Goal: Task Accomplishment & Management: Use online tool/utility

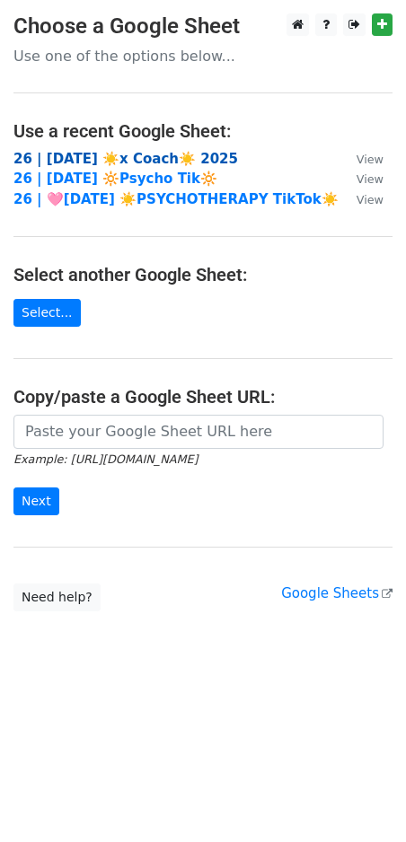
click at [78, 159] on strong "26 | [DATE] ☀️x Coach☀️ 2025" at bounding box center [125, 159] width 224 height 16
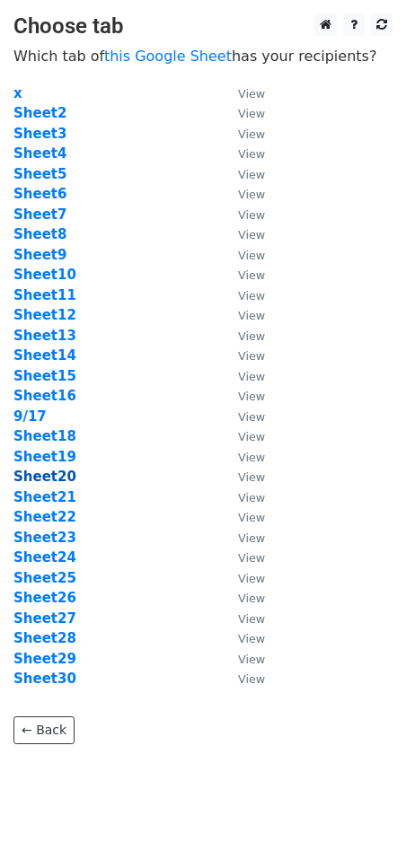
click at [60, 475] on strong "Sheet20" at bounding box center [44, 476] width 63 height 16
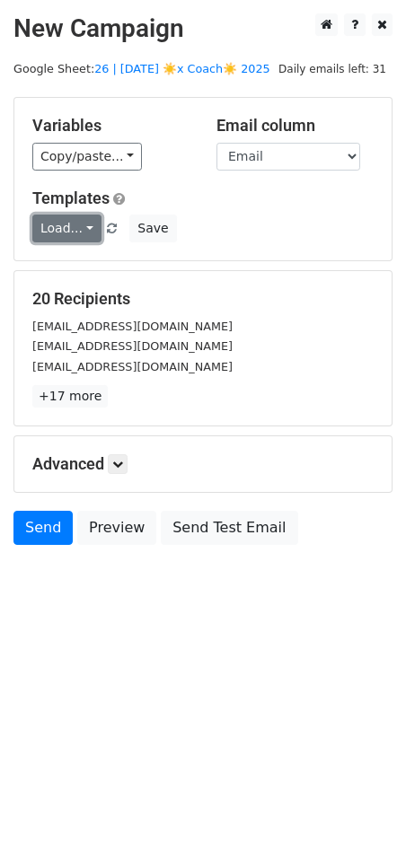
click at [55, 225] on link "Load..." at bounding box center [66, 228] width 69 height 28
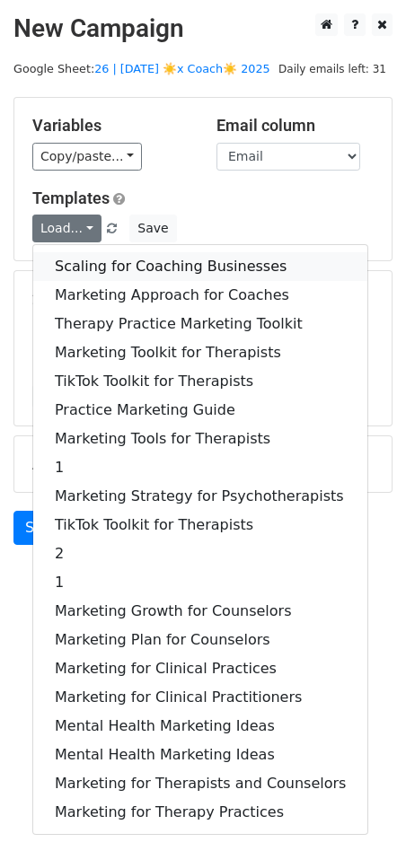
click at [127, 267] on link "Scaling for Coaching Businesses" at bounding box center [200, 266] width 334 height 29
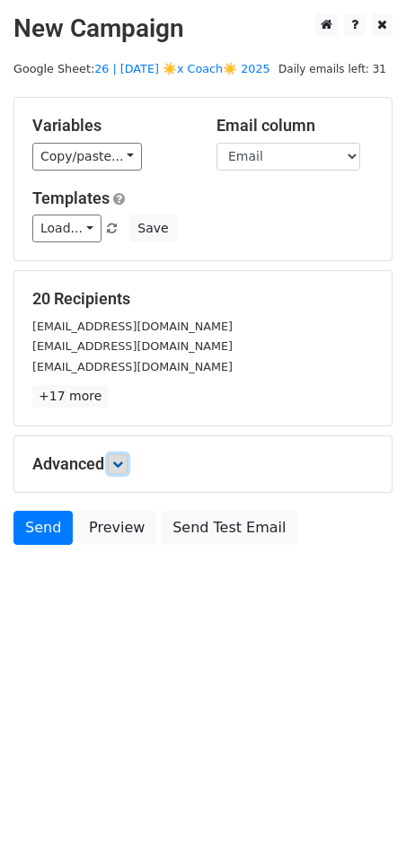
click at [120, 459] on icon at bounding box center [117, 464] width 11 height 11
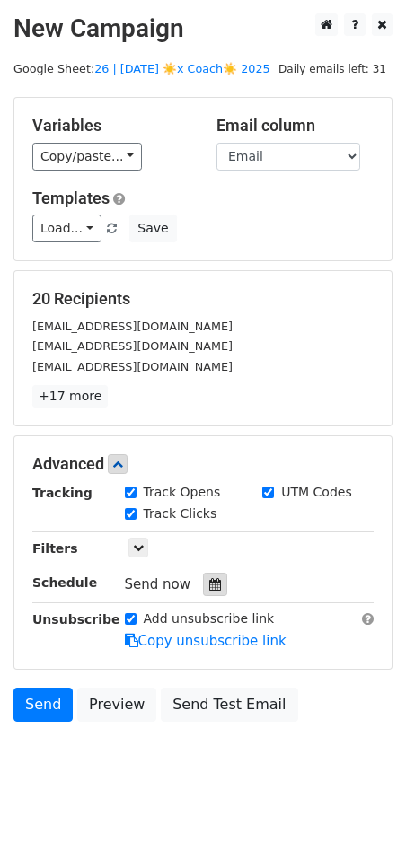
click at [209, 578] on icon at bounding box center [215, 584] width 12 height 13
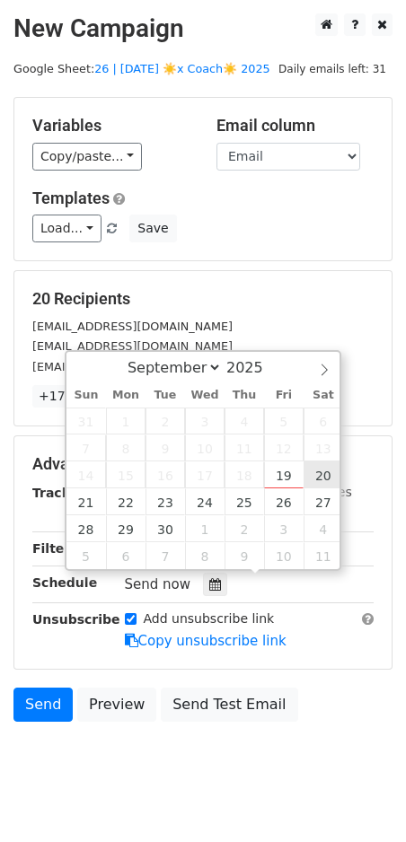
type input "2025-09-20 12:00"
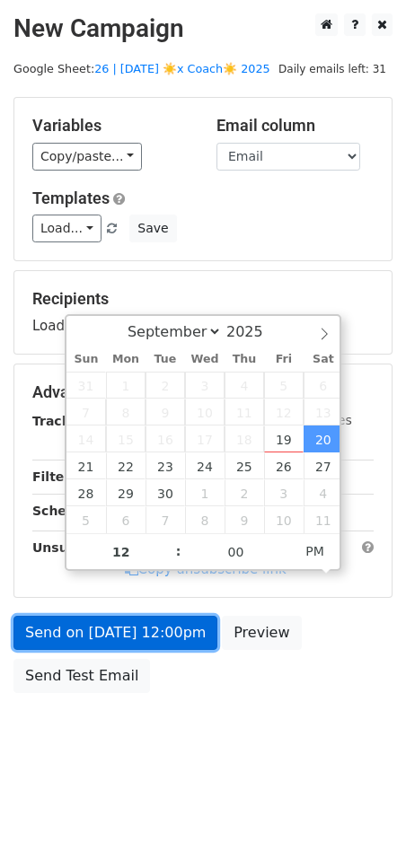
click at [188, 622] on link "Send on Sep 20 at 12:00pm" at bounding box center [115, 633] width 204 height 34
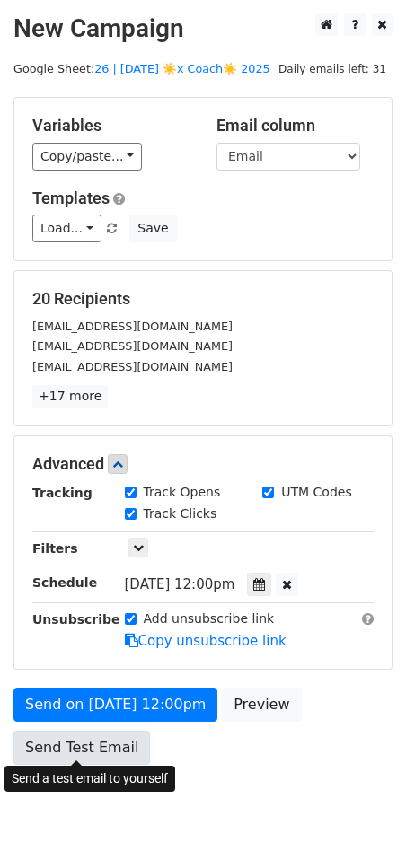
click at [98, 738] on link "Send Test Email" at bounding box center [81, 748] width 136 height 34
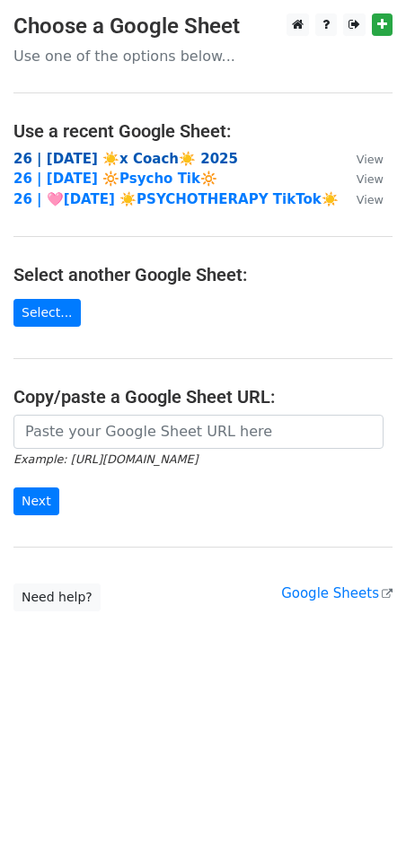
click at [175, 154] on strong "26 | [DATE] ☀️x Coach☀️ 2025" at bounding box center [125, 159] width 224 height 16
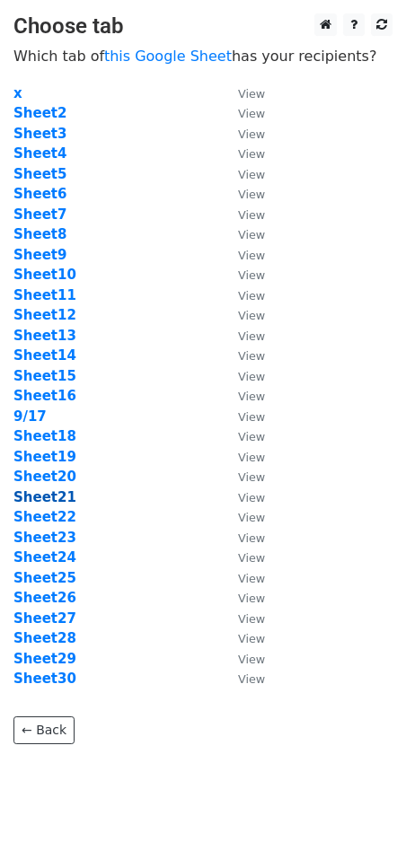
click at [52, 496] on strong "Sheet21" at bounding box center [44, 497] width 63 height 16
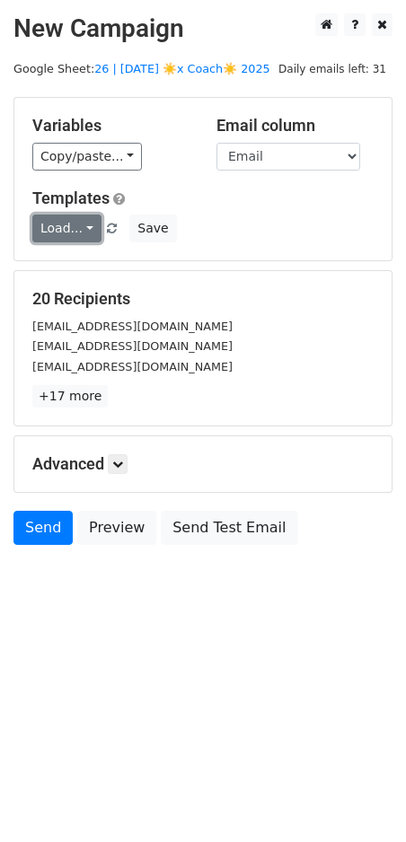
click at [75, 227] on link "Load..." at bounding box center [66, 228] width 69 height 28
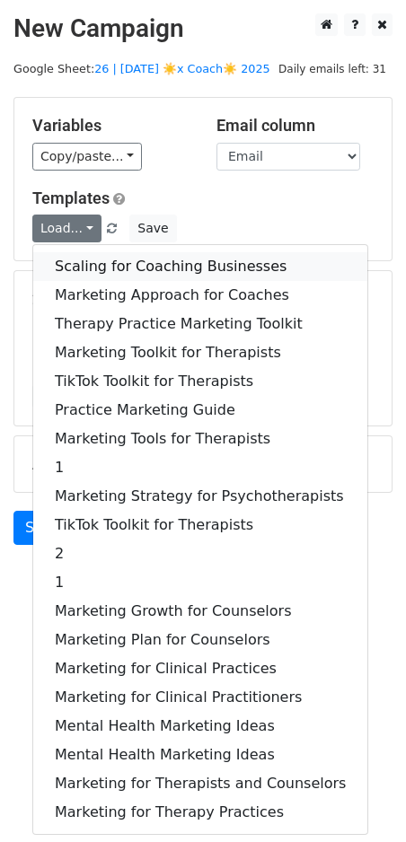
click at [104, 260] on link "Scaling for Coaching Businesses" at bounding box center [200, 266] width 334 height 29
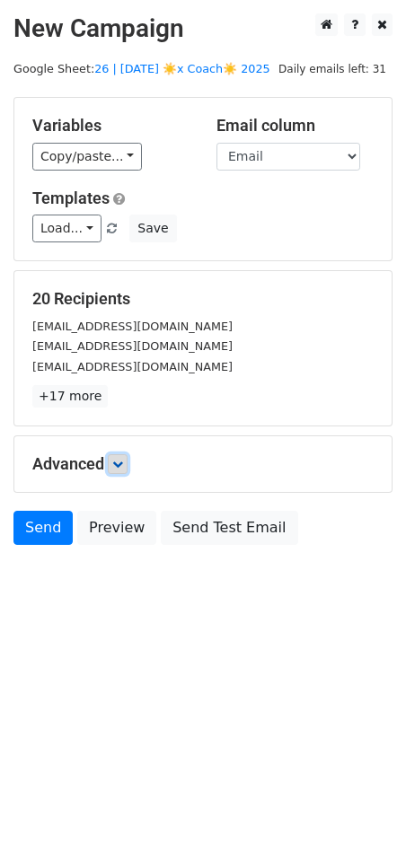
click at [118, 459] on icon at bounding box center [117, 464] width 11 height 11
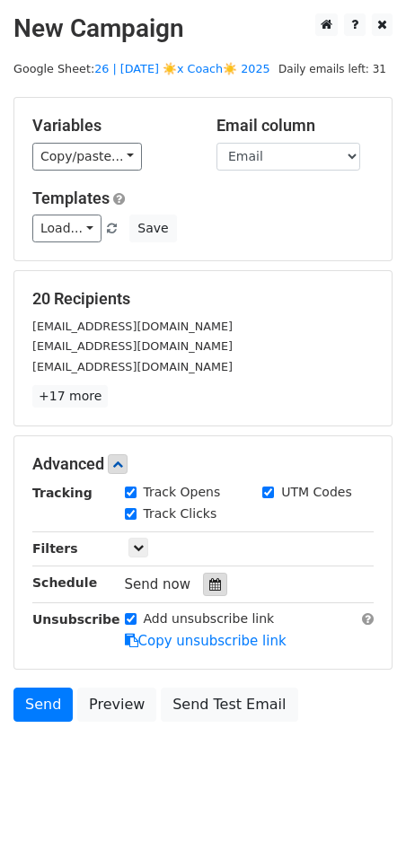
click at [209, 578] on icon at bounding box center [215, 584] width 12 height 13
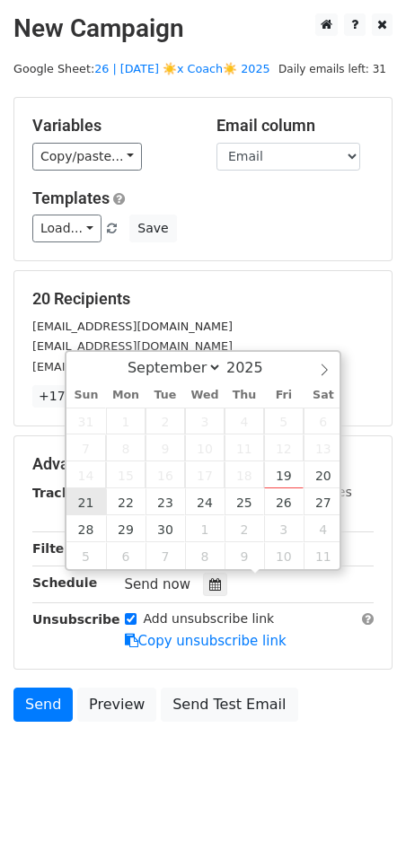
type input "2025-09-21 12:00"
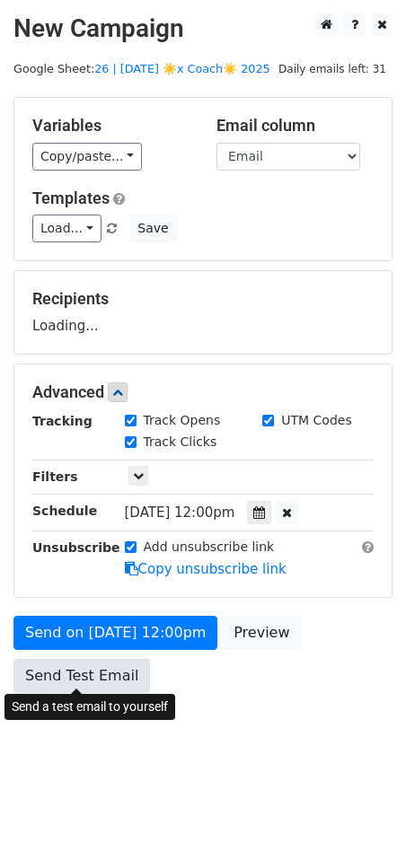
click at [86, 661] on link "Send Test Email" at bounding box center [81, 676] width 136 height 34
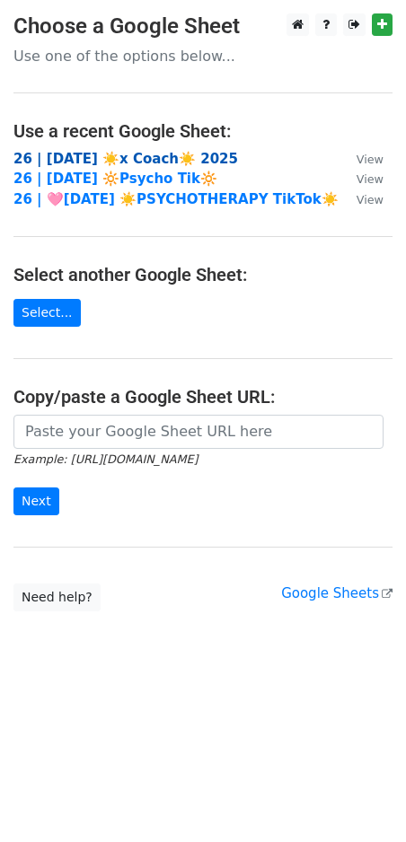
click at [144, 154] on strong "26 | SEP 17 ☀️x Coach☀️ 2025" at bounding box center [125, 159] width 224 height 16
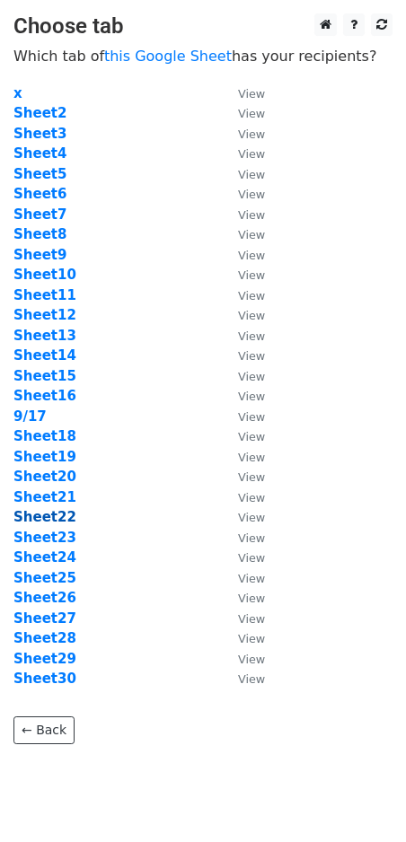
click at [56, 521] on strong "Sheet22" at bounding box center [44, 517] width 63 height 16
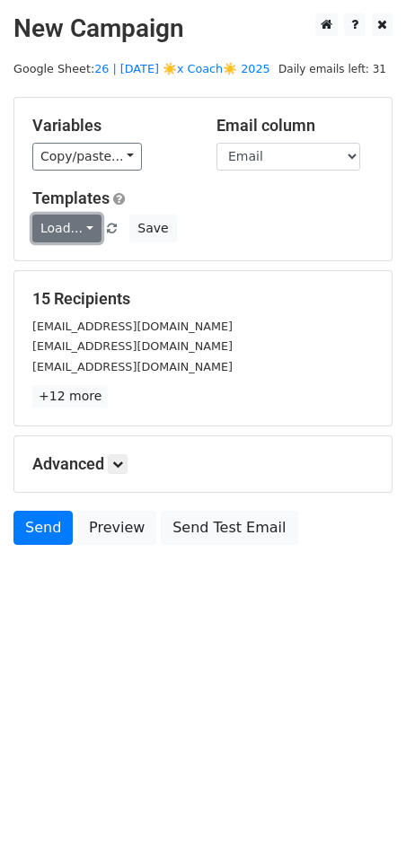
click at [63, 223] on link "Load..." at bounding box center [66, 228] width 69 height 28
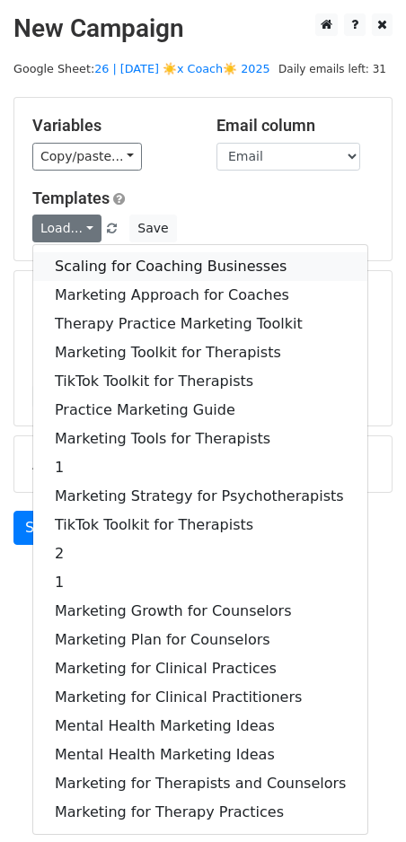
click at [118, 255] on link "Scaling for Coaching Businesses" at bounding box center [200, 266] width 334 height 29
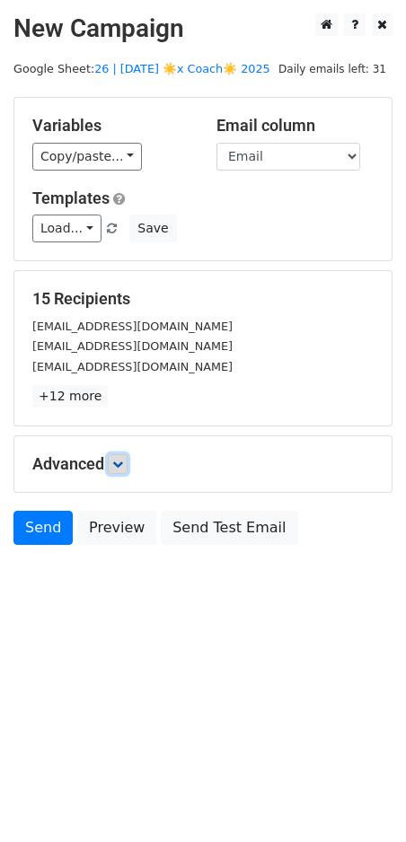
click at [123, 459] on icon at bounding box center [117, 464] width 11 height 11
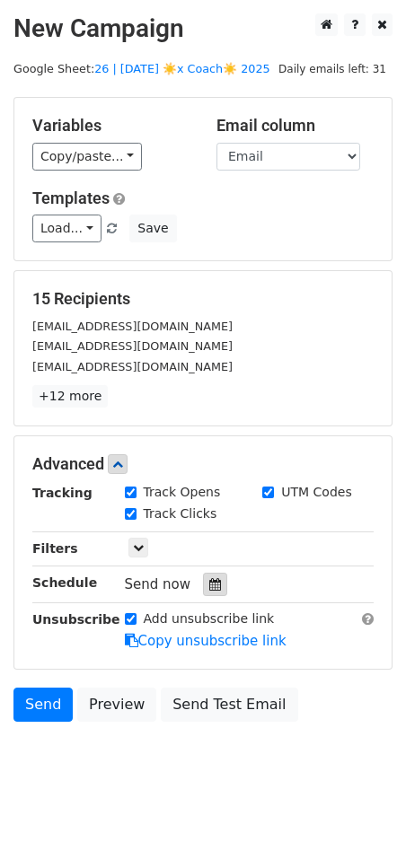
click at [211, 578] on icon at bounding box center [215, 584] width 12 height 13
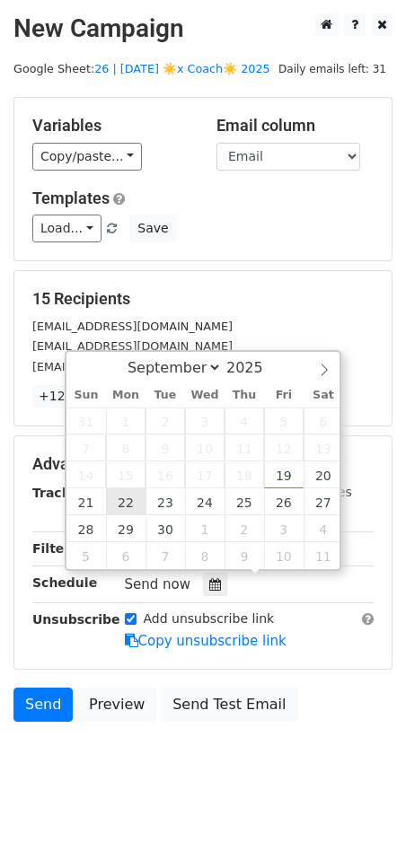
type input "2025-09-22 12:00"
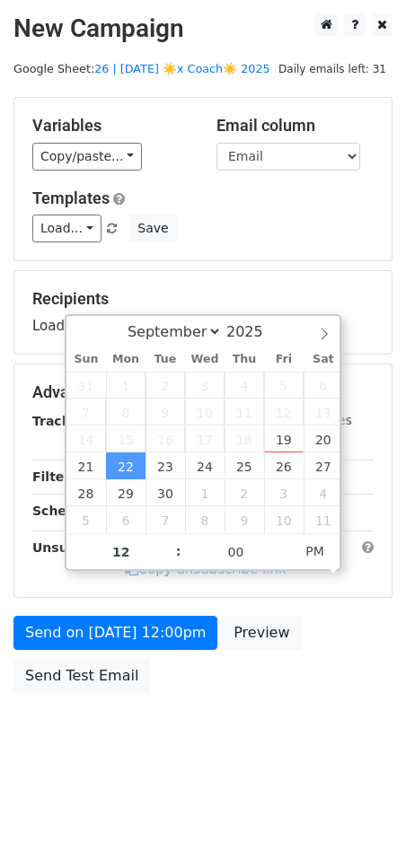
click at [86, 646] on div "Send on Sep 22 at 12:00pm Preview Send Test Email" at bounding box center [203, 659] width 406 height 86
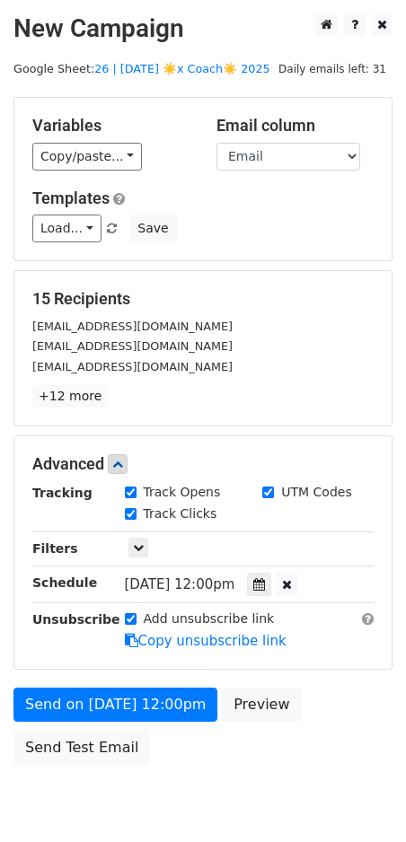
click at [76, 665] on form "Variables Copy/paste... {{Email}} Email column Email Templates Load... Scaling …" at bounding box center [202, 435] width 379 height 677
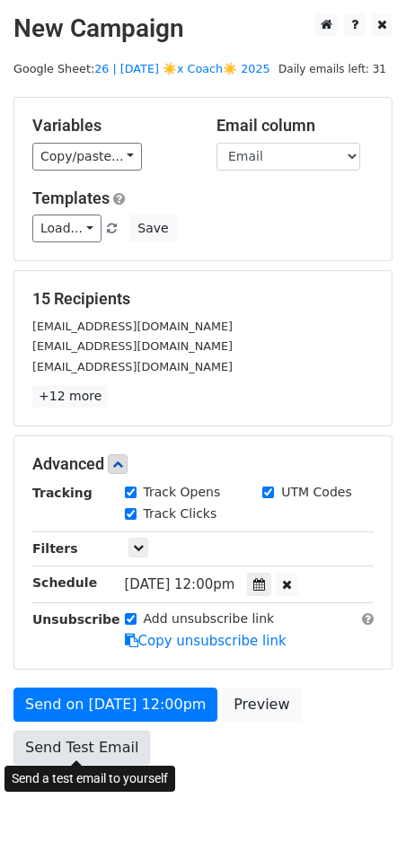
click at [74, 731] on link "Send Test Email" at bounding box center [81, 748] width 136 height 34
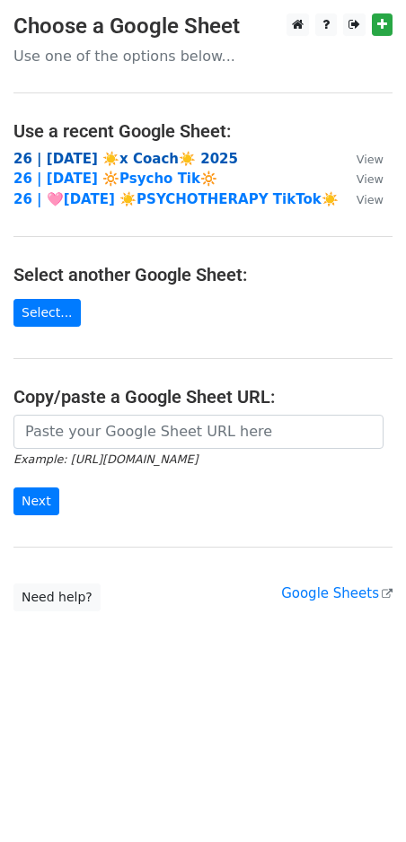
click at [153, 160] on strong "26 | [DATE] ☀️x Coach☀️ 2025" at bounding box center [125, 159] width 224 height 16
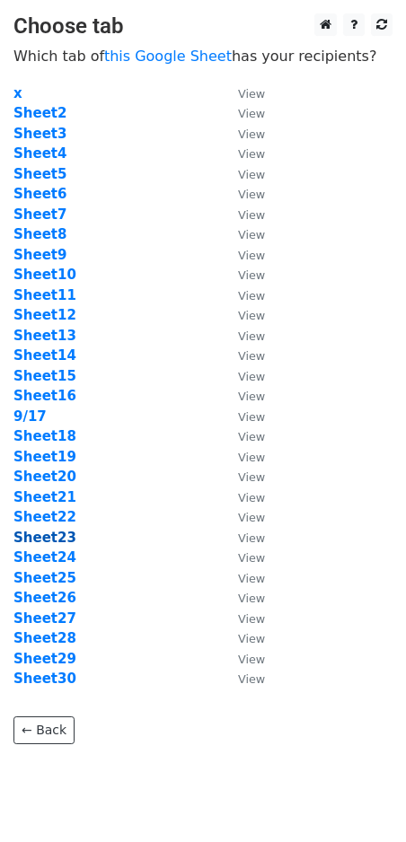
click at [53, 533] on strong "Sheet23" at bounding box center [44, 538] width 63 height 16
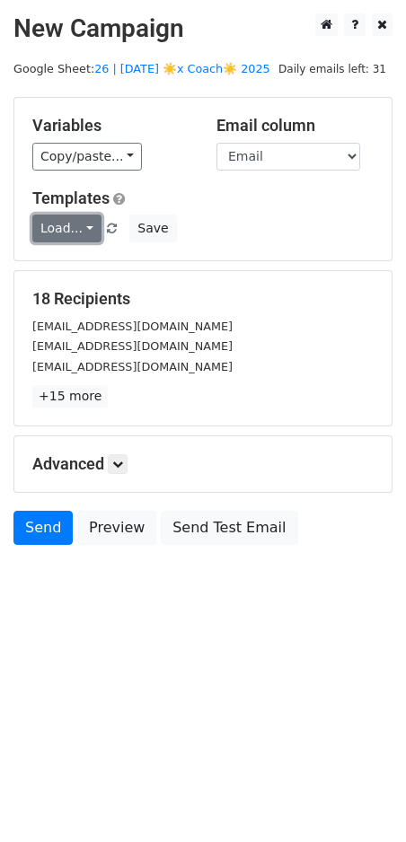
click at [75, 241] on link "Load..." at bounding box center [66, 228] width 69 height 28
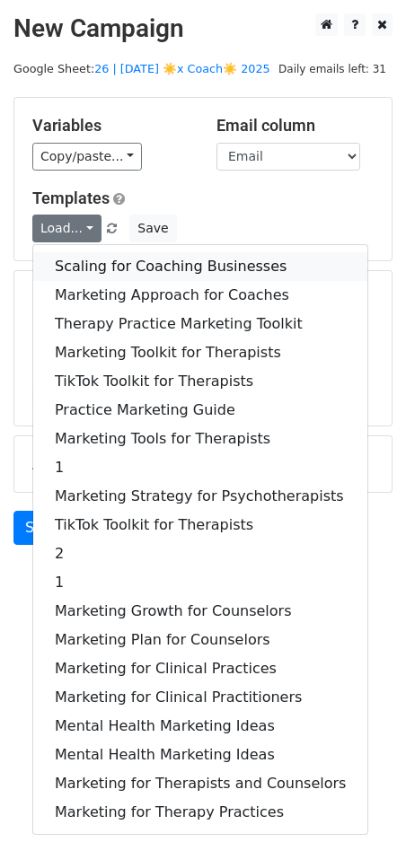
click at [93, 269] on link "Scaling for Coaching Businesses" at bounding box center [200, 266] width 334 height 29
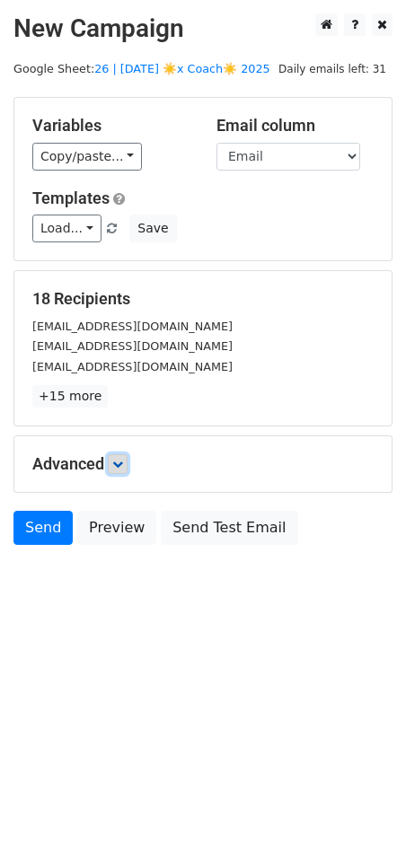
click at [123, 461] on icon at bounding box center [117, 464] width 11 height 11
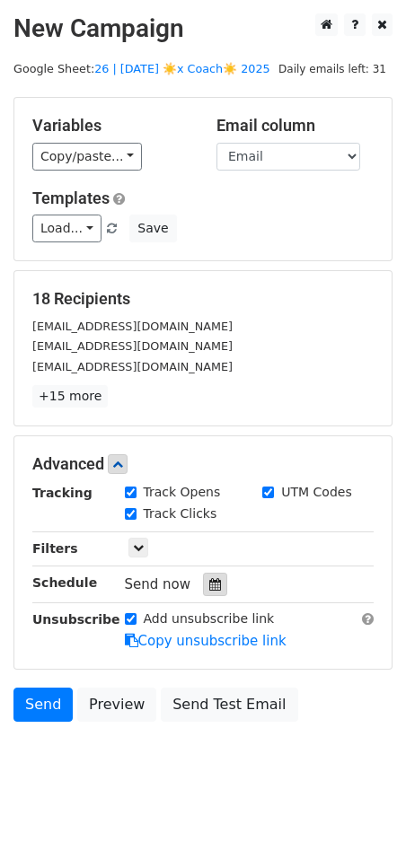
click at [203, 573] on div at bounding box center [215, 584] width 24 height 23
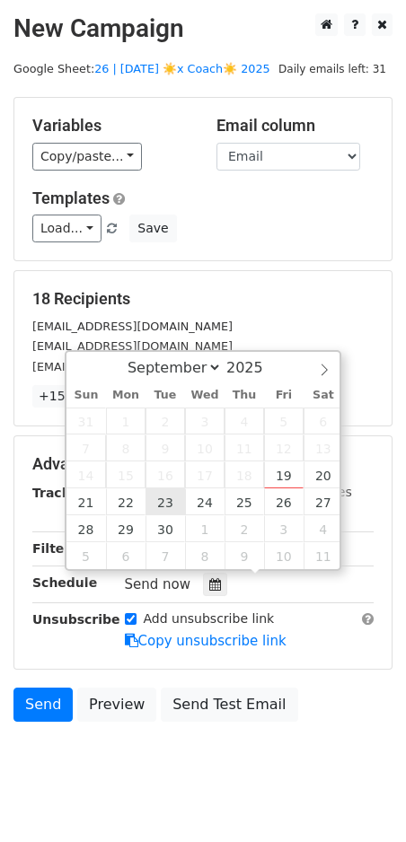
type input "2025-09-23 12:00"
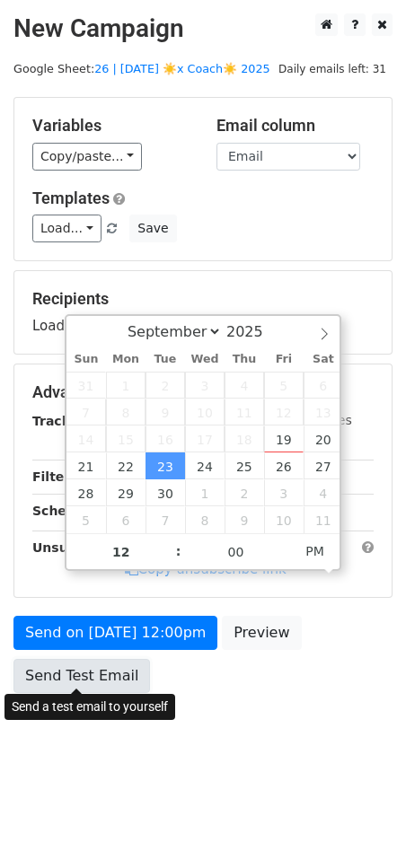
click at [103, 665] on link "Send Test Email" at bounding box center [81, 676] width 136 height 34
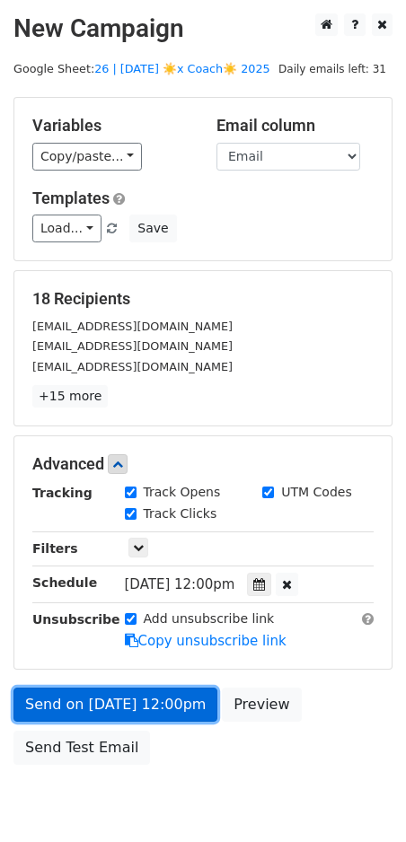
click at [136, 705] on link "Send on Sep 23 at 12:00pm" at bounding box center [115, 704] width 204 height 34
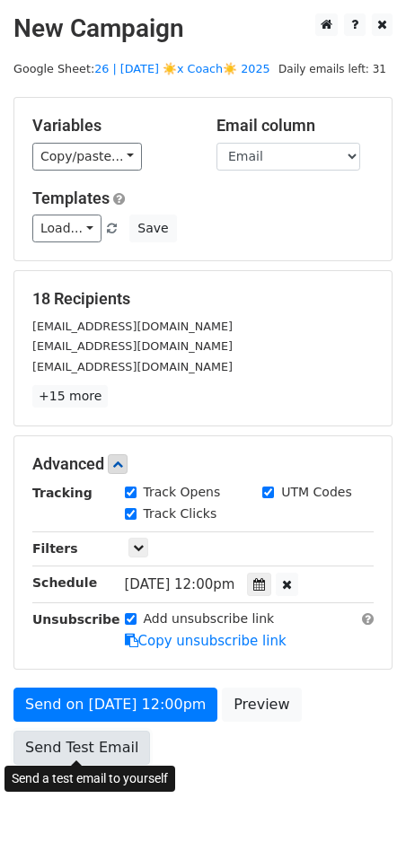
click at [87, 743] on link "Send Test Email" at bounding box center [81, 748] width 136 height 34
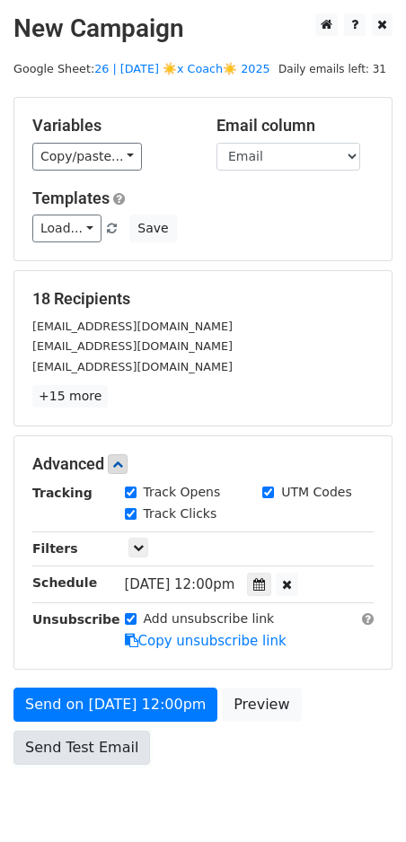
click at [87, 743] on link "Send Test Email" at bounding box center [81, 748] width 136 height 34
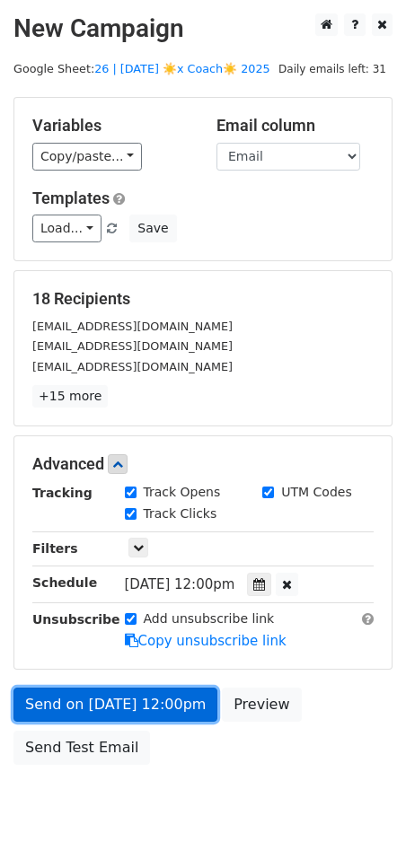
click at [107, 704] on link "Send on Sep 23 at 12:00pm" at bounding box center [115, 704] width 204 height 34
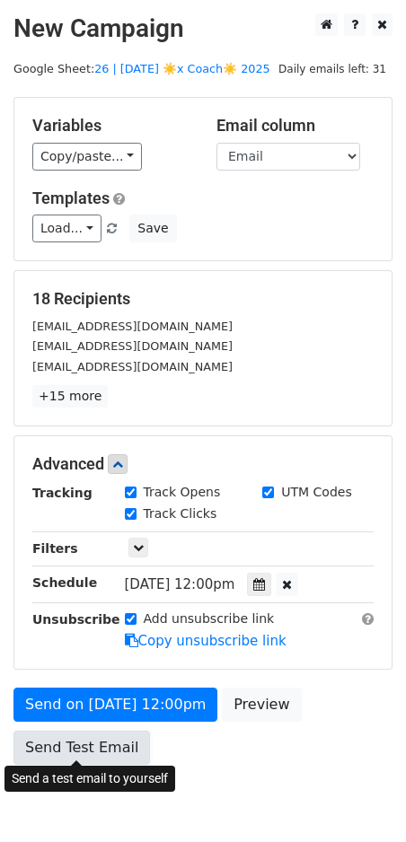
click at [93, 732] on link "Send Test Email" at bounding box center [81, 748] width 136 height 34
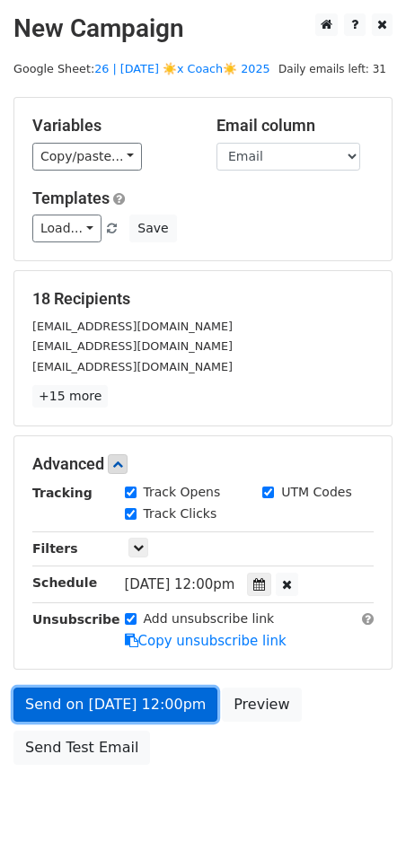
click at [120, 698] on link "Send on Sep 23 at 12:00pm" at bounding box center [115, 704] width 204 height 34
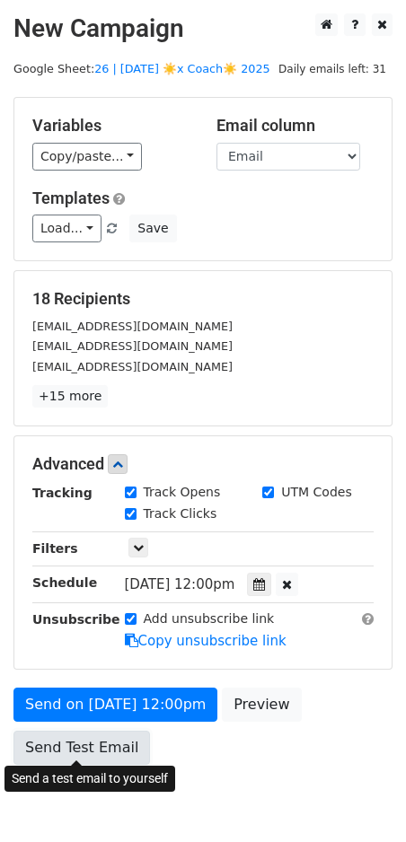
click at [90, 742] on link "Send Test Email" at bounding box center [81, 748] width 136 height 34
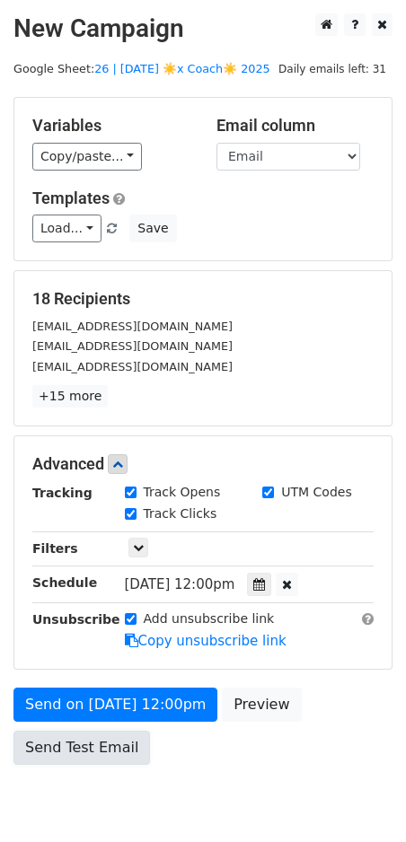
click at [90, 742] on link "Send Test Email" at bounding box center [81, 748] width 136 height 34
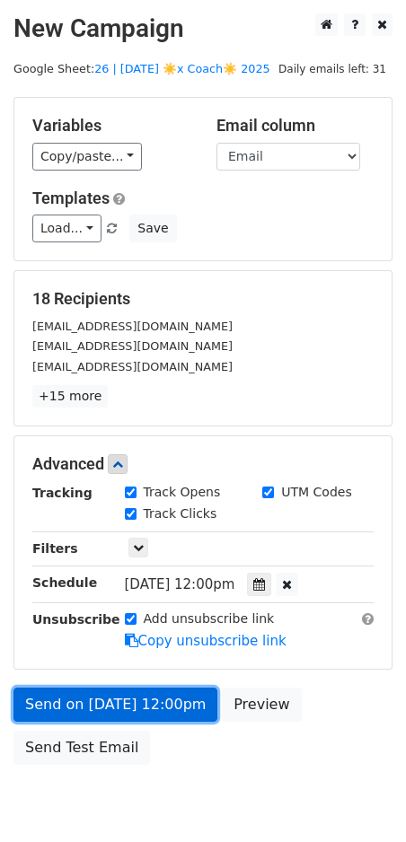
click at [109, 698] on link "Send on Sep 23 at 12:00pm" at bounding box center [115, 704] width 204 height 34
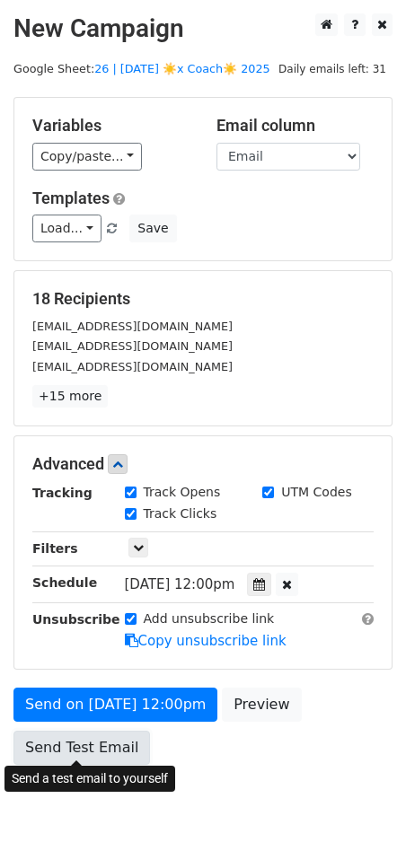
click at [92, 743] on link "Send Test Email" at bounding box center [81, 748] width 136 height 34
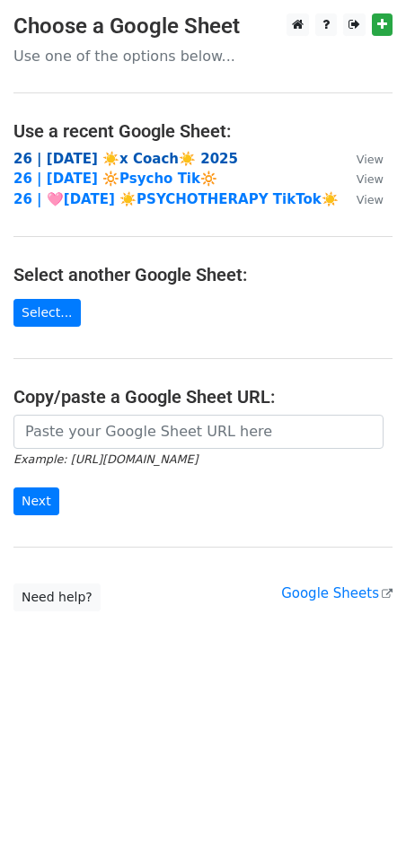
click at [136, 157] on strong "26 | [DATE] ☀️x Coach☀️ 2025" at bounding box center [125, 159] width 224 height 16
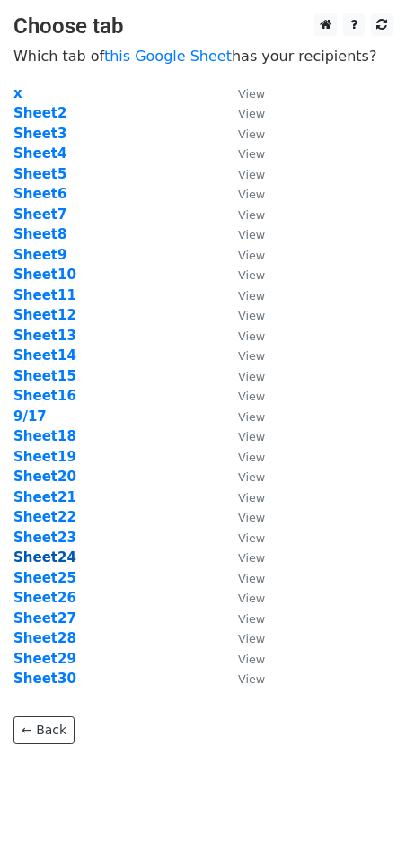
click at [57, 558] on strong "Sheet24" at bounding box center [44, 557] width 63 height 16
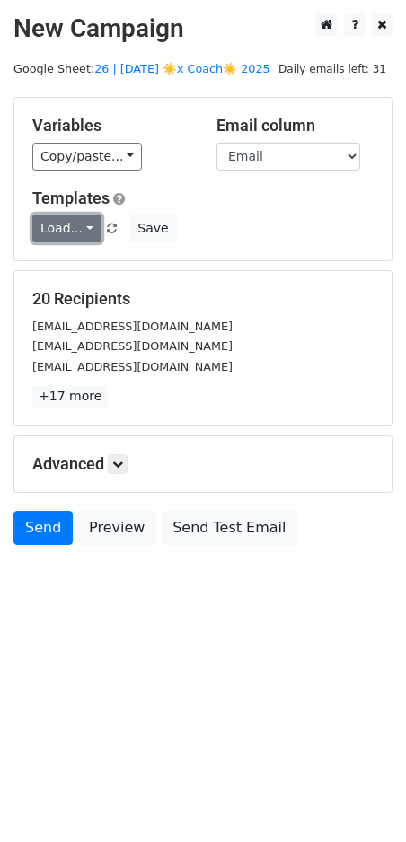
click at [78, 232] on link "Load..." at bounding box center [66, 228] width 69 height 28
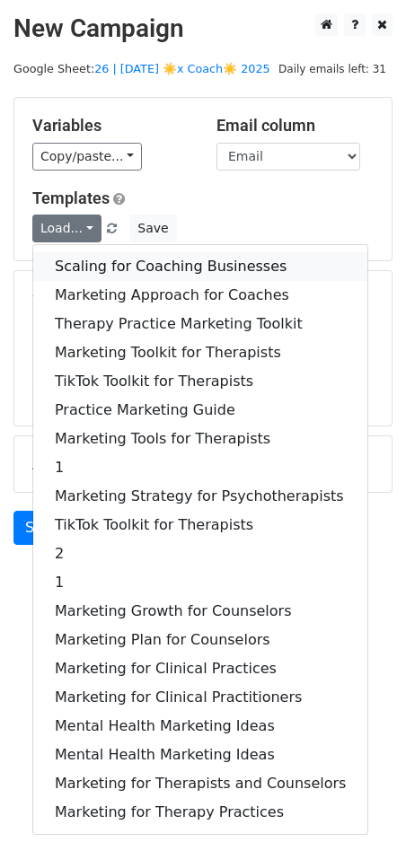
click at [85, 263] on link "Scaling for Coaching Businesses" at bounding box center [200, 266] width 334 height 29
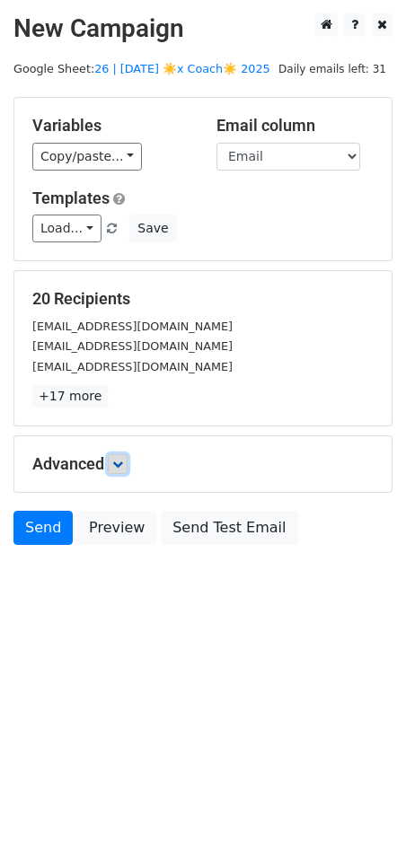
click at [119, 460] on icon at bounding box center [117, 464] width 11 height 11
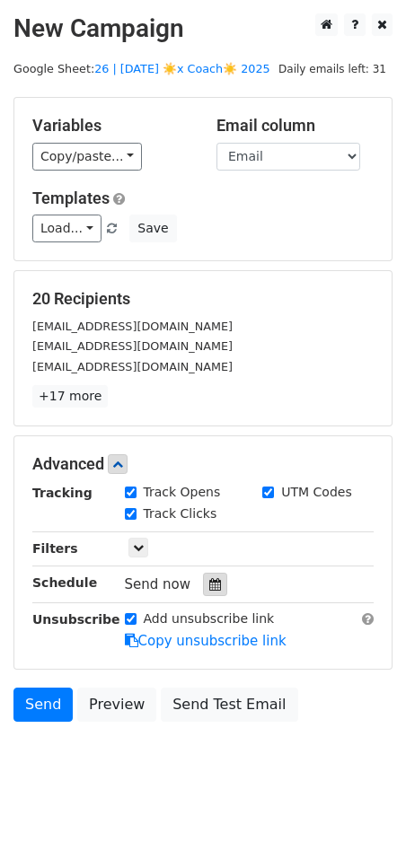
click at [209, 578] on icon at bounding box center [215, 584] width 12 height 13
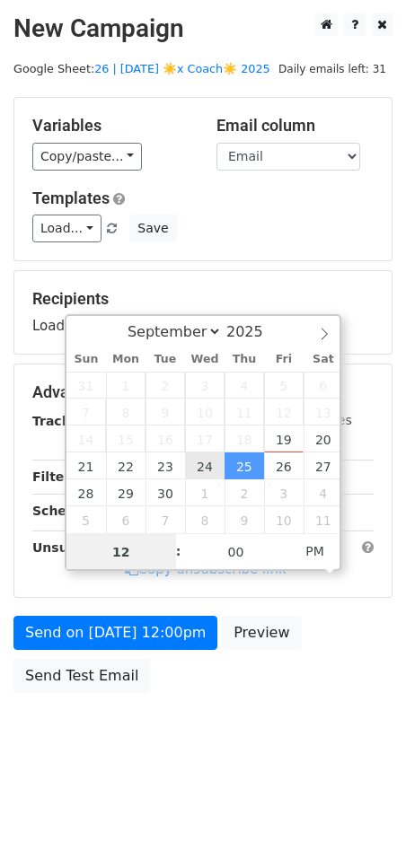
type input "[DATE] 12:00"
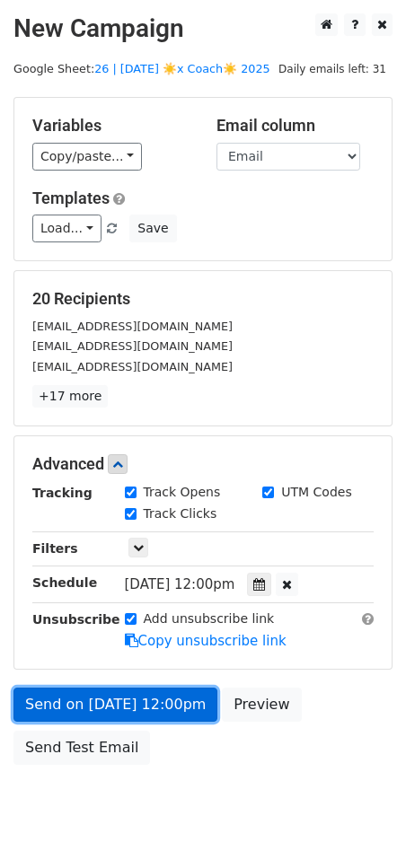
click at [111, 698] on link "Send on Sep 24 at 12:00pm" at bounding box center [115, 704] width 204 height 34
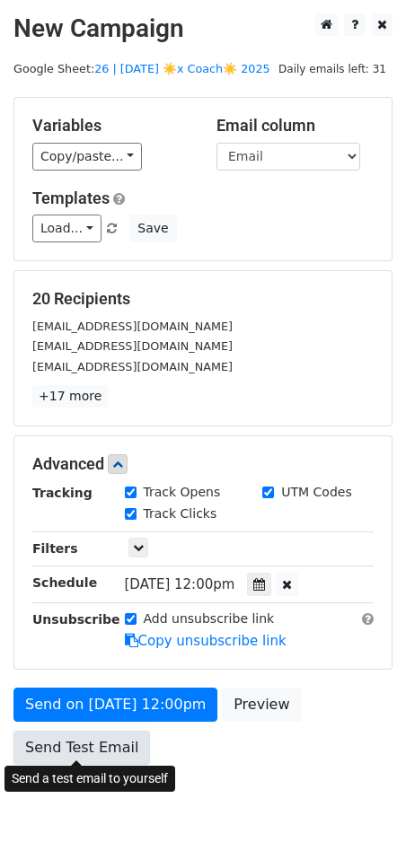
click at [96, 732] on link "Send Test Email" at bounding box center [81, 748] width 136 height 34
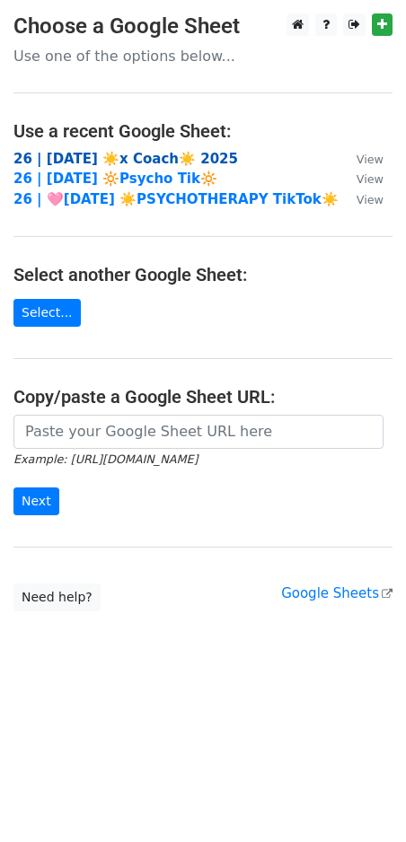
click at [138, 156] on strong "26 | [DATE] ☀️x Coach☀️ 2025" at bounding box center [125, 159] width 224 height 16
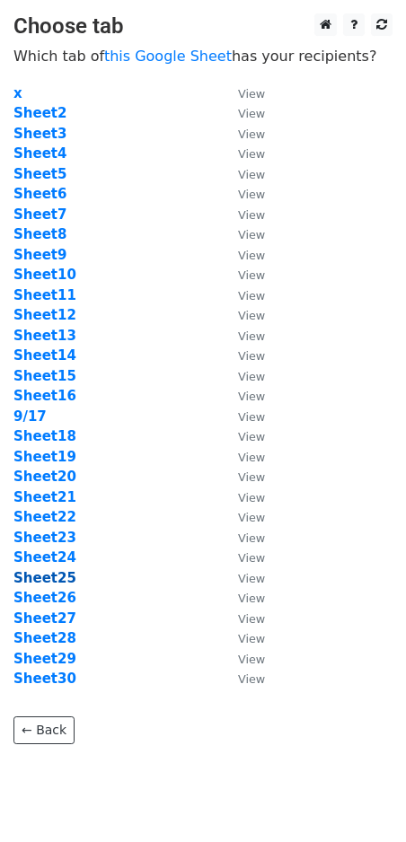
click at [62, 576] on strong "Sheet25" at bounding box center [44, 578] width 63 height 16
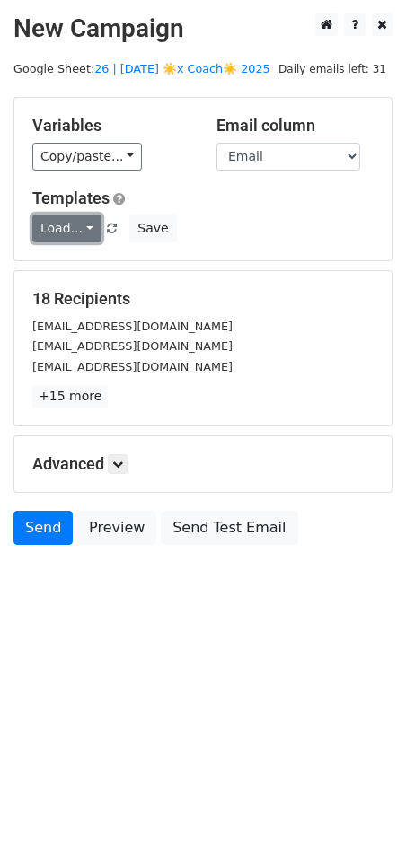
click at [58, 231] on link "Load..." at bounding box center [66, 228] width 69 height 28
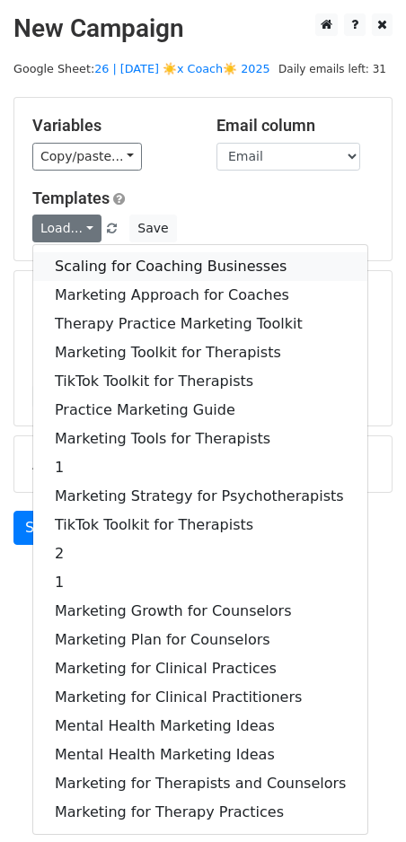
click at [81, 276] on link "Scaling for Coaching Businesses" at bounding box center [200, 266] width 334 height 29
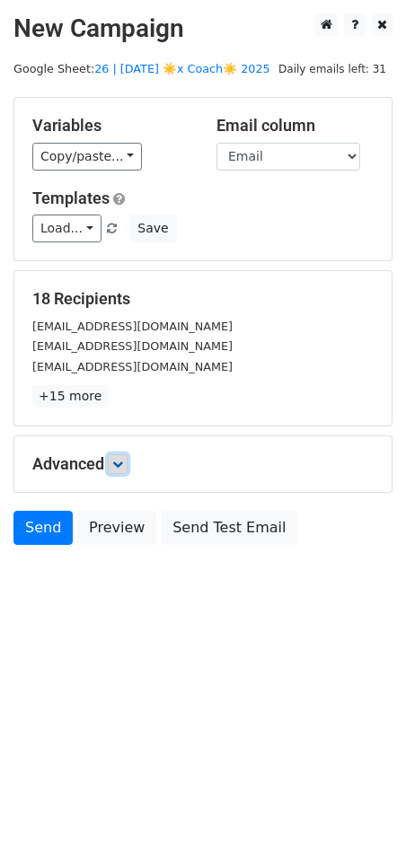
click at [118, 454] on link at bounding box center [118, 464] width 20 height 20
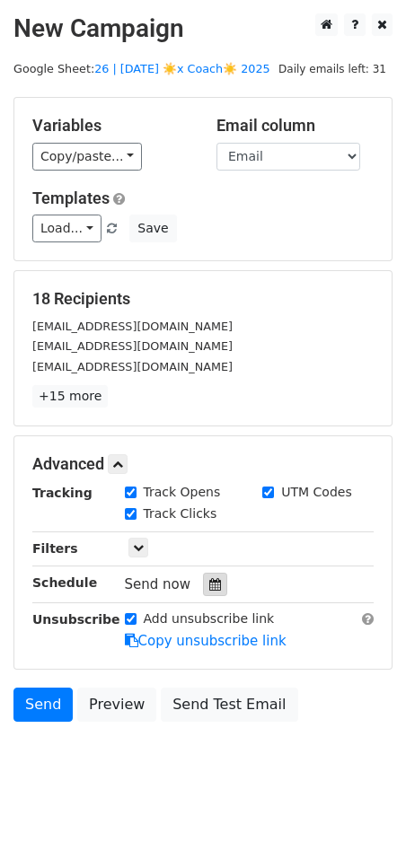
click at [209, 580] on icon at bounding box center [215, 584] width 12 height 13
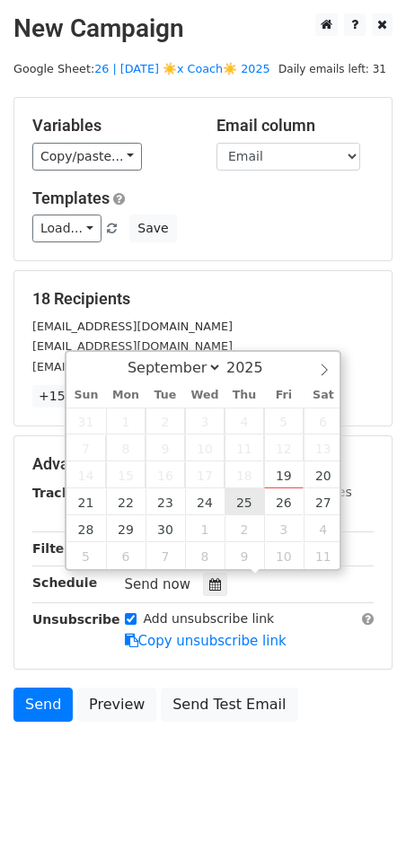
type input "[DATE] 12:00"
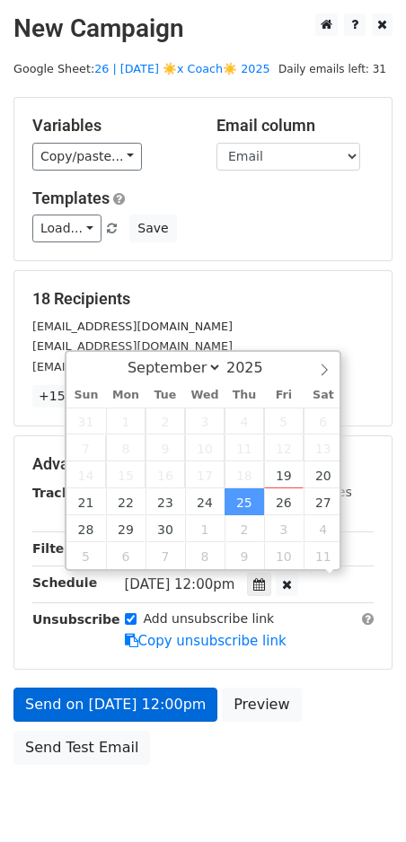
drag, startPoint x: 243, startPoint y: 496, endPoint x: 148, endPoint y: 626, distance: 160.5
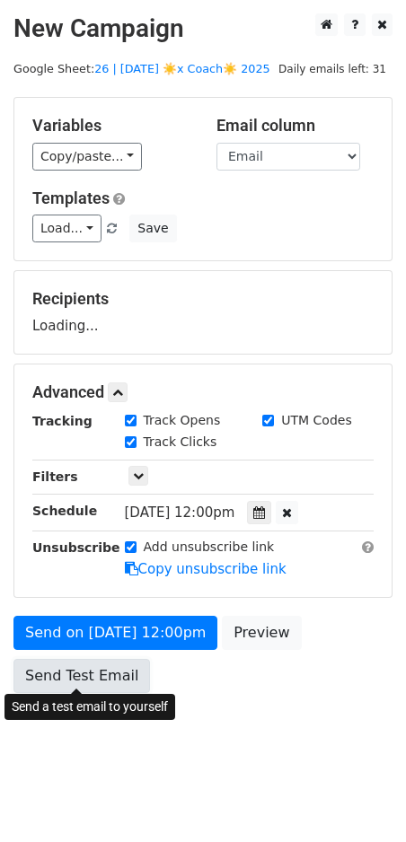
click at [118, 678] on link "Send Test Email" at bounding box center [81, 676] width 136 height 34
